Goal: Task Accomplishment & Management: Manage account settings

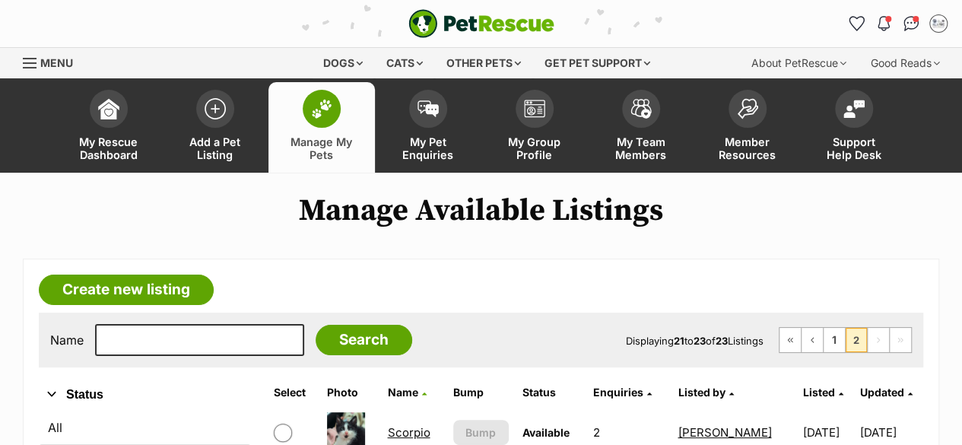
scroll to position [228, 0]
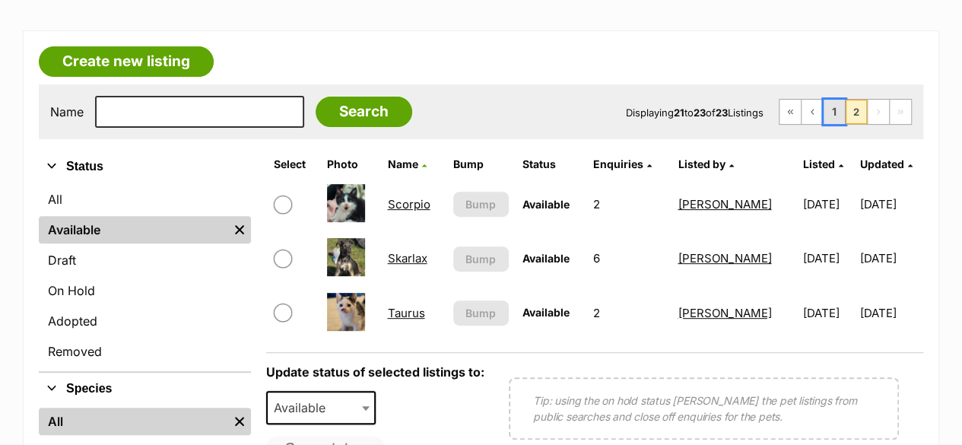
click at [837, 110] on link "1" at bounding box center [834, 112] width 21 height 24
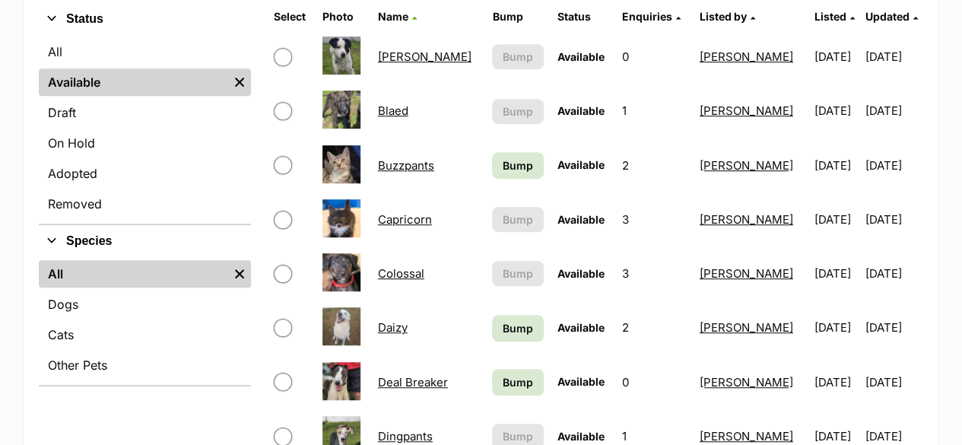
scroll to position [304, 0]
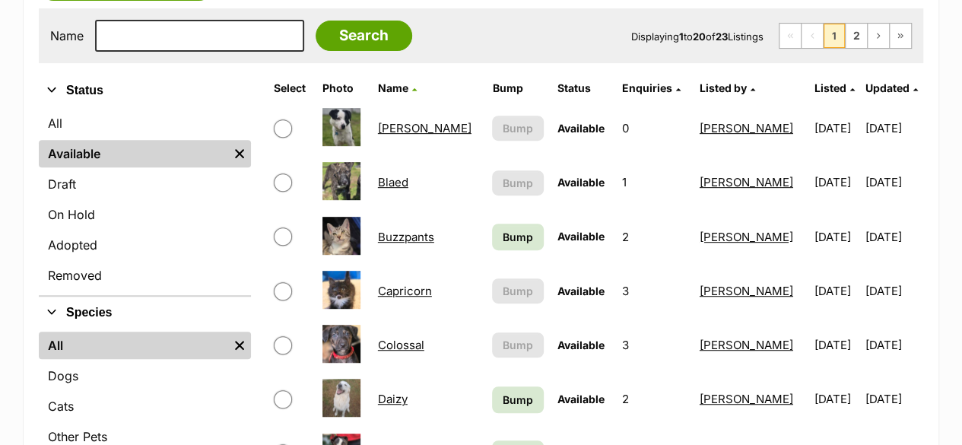
click at [405, 185] on link "Blaed" at bounding box center [393, 182] width 30 height 14
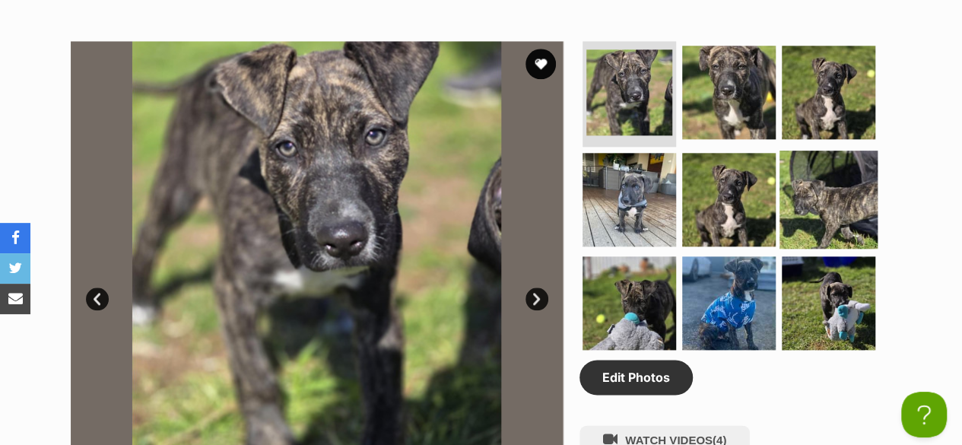
click at [833, 201] on img at bounding box center [828, 200] width 98 height 98
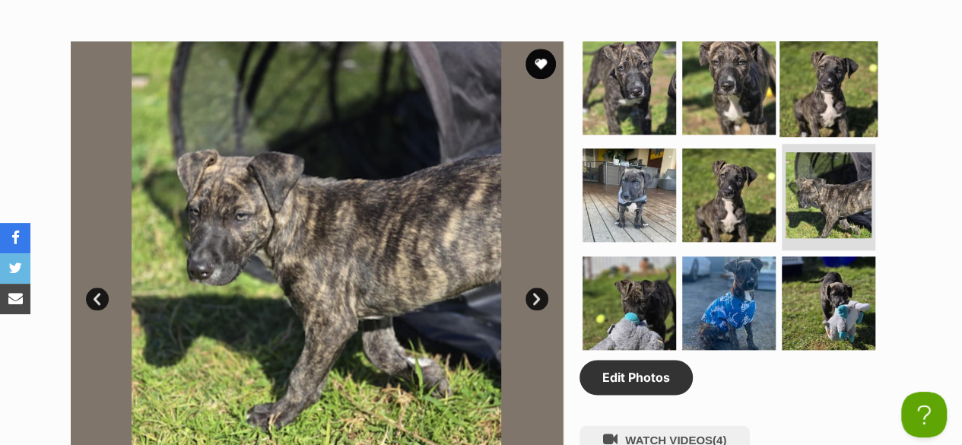
click at [820, 118] on img at bounding box center [828, 87] width 98 height 98
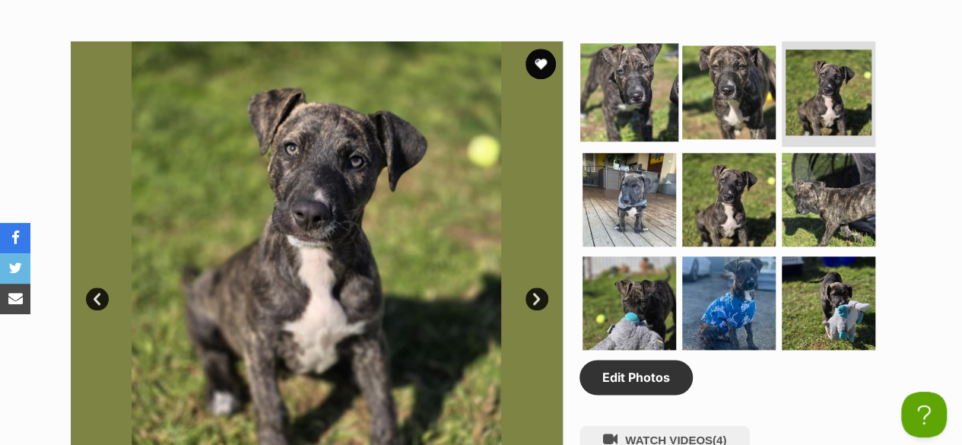
click at [619, 125] on img at bounding box center [629, 92] width 98 height 98
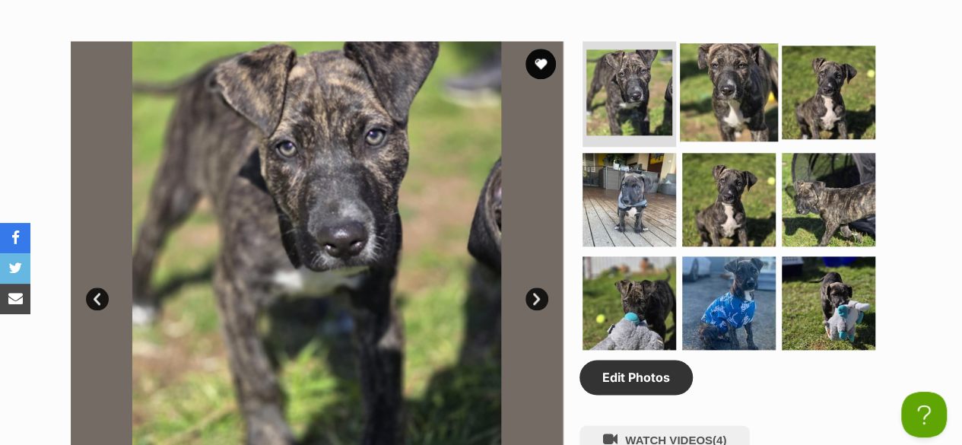
click at [723, 106] on img at bounding box center [729, 92] width 98 height 98
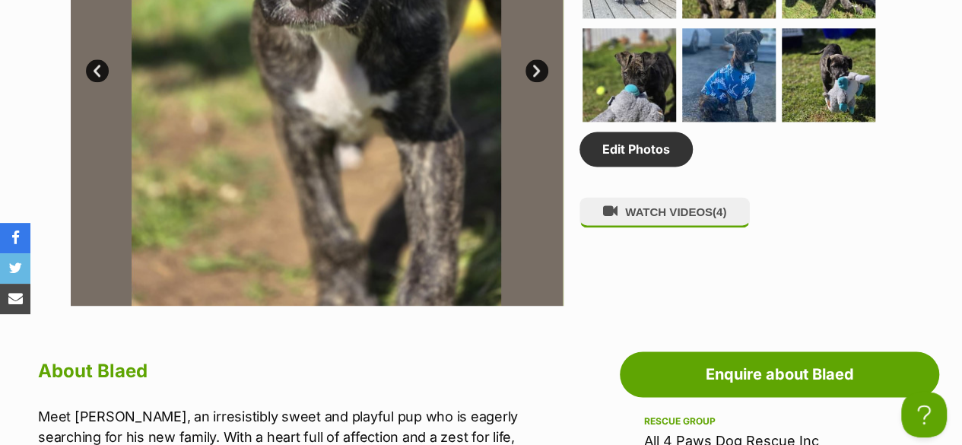
scroll to position [684, 0]
